Goal: Task Accomplishment & Management: Manage account settings

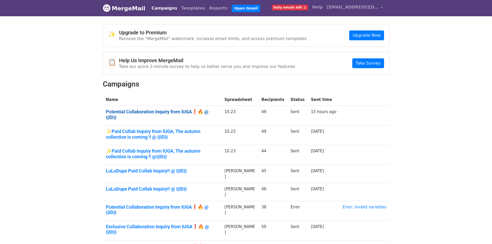
click at [172, 110] on link "Potential Collaboration Inquiry from IUGA❗🔥 @ {{ID}}" at bounding box center [162, 114] width 113 height 11
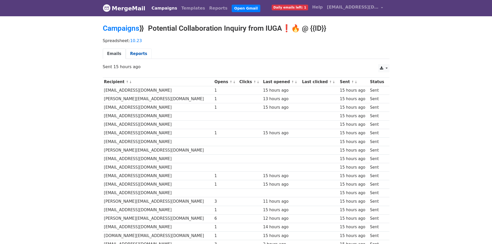
click at [130, 52] on link "Reports" at bounding box center [139, 54] width 26 height 11
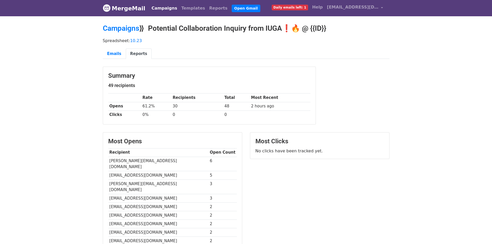
click at [58, 76] on body "MergeMail Campaigns Templates Reports Open Gmail Daily emails left: 1 Help [EMA…" at bounding box center [246, 162] width 492 height 325
